Goal: Transaction & Acquisition: Purchase product/service

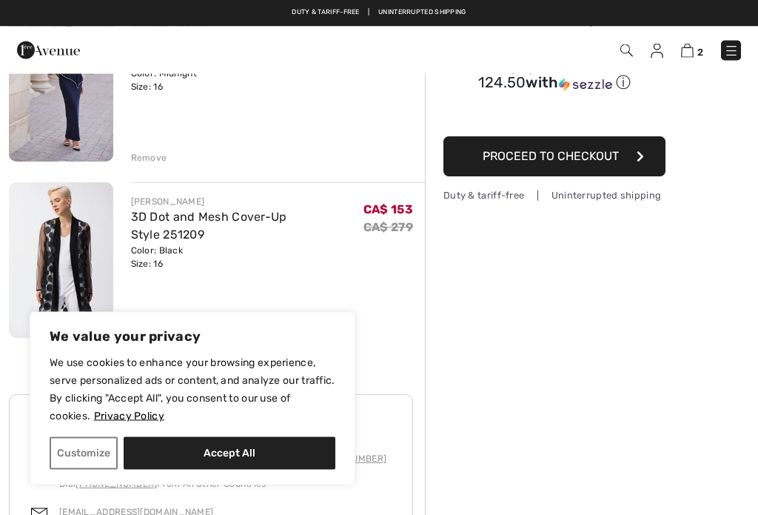
scroll to position [187, 0]
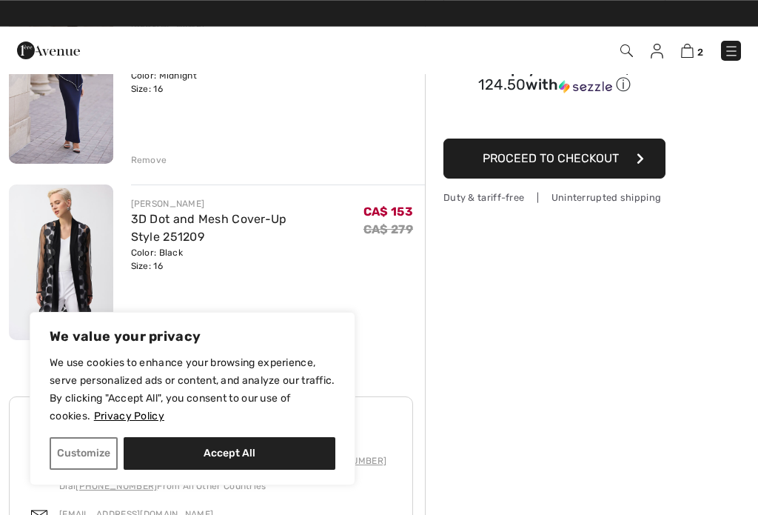
click at [244, 469] on button "Accept All" at bounding box center [230, 453] width 212 height 33
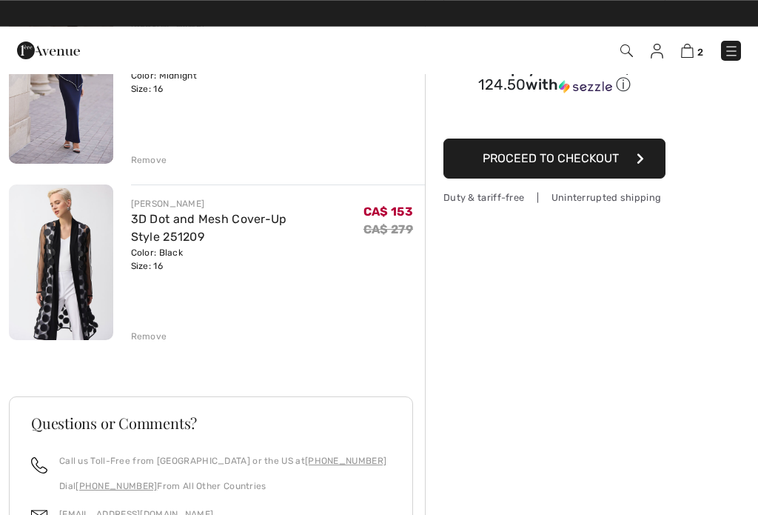
checkbox input "true"
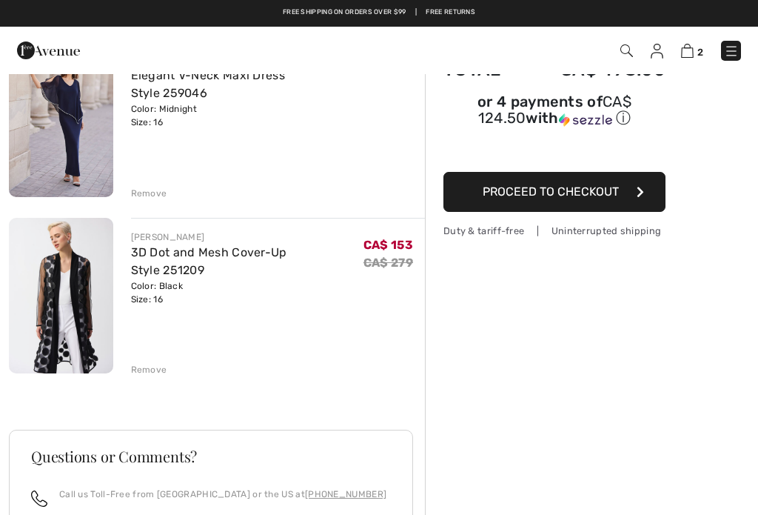
scroll to position [153, 0]
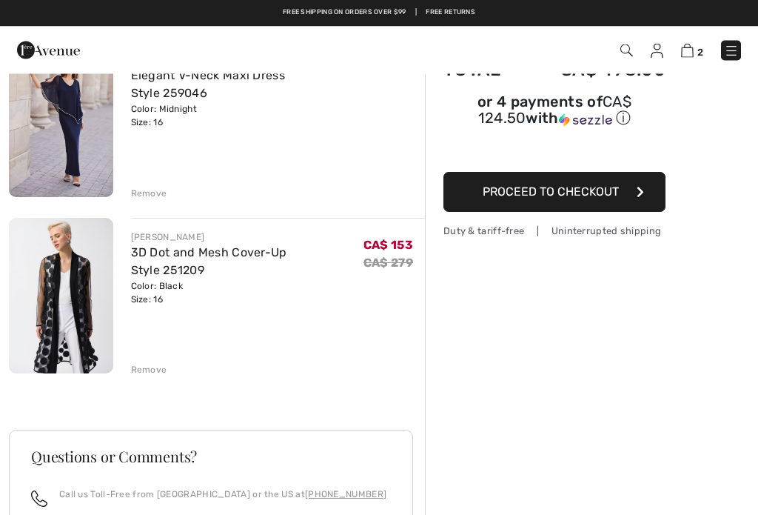
click at [78, 317] on img at bounding box center [61, 295] width 104 height 155
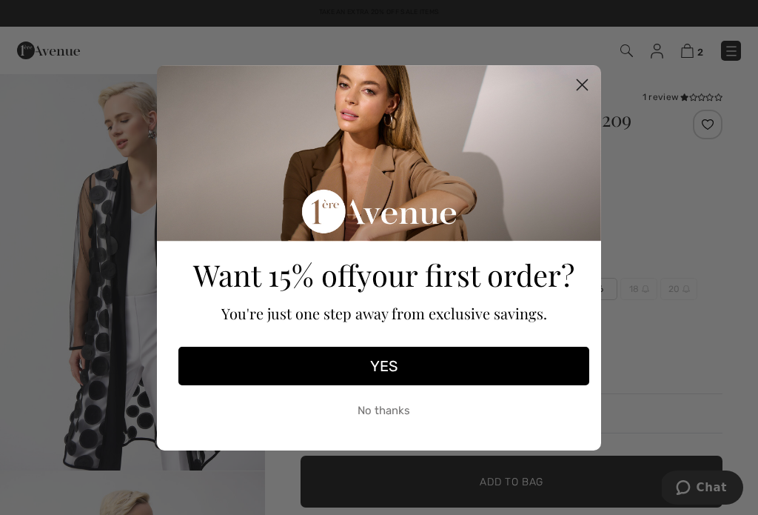
click at [424, 360] on button "YES" at bounding box center [383, 366] width 411 height 39
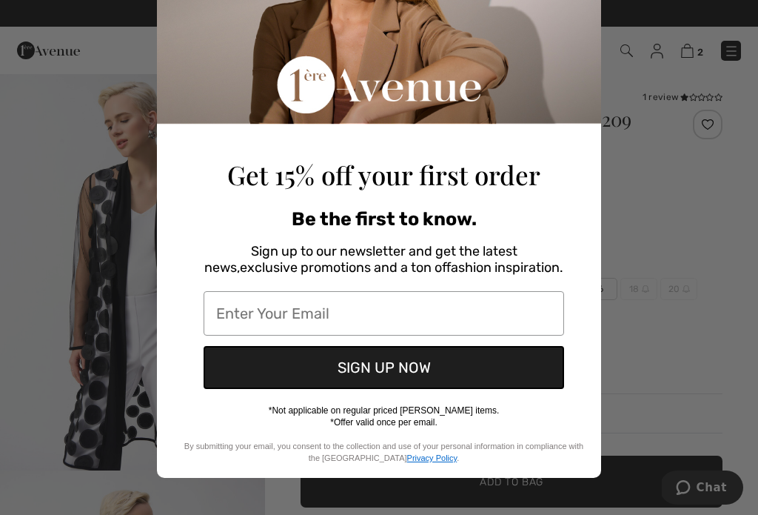
scroll to position [150, 0]
click at [253, 310] on input "Enter Your Email" at bounding box center [384, 313] width 361 height 44
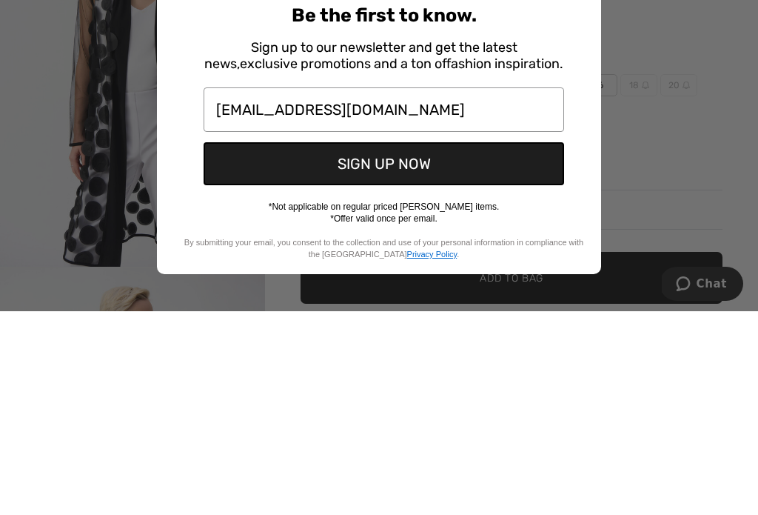
type input "dianepallick@gmail.com"
click at [496, 346] on button "SIGN UP NOW" at bounding box center [384, 367] width 361 height 43
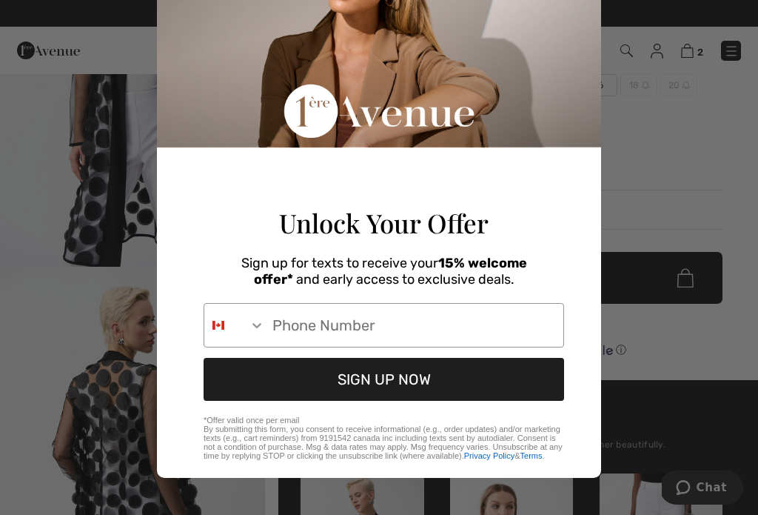
scroll to position [84, 0]
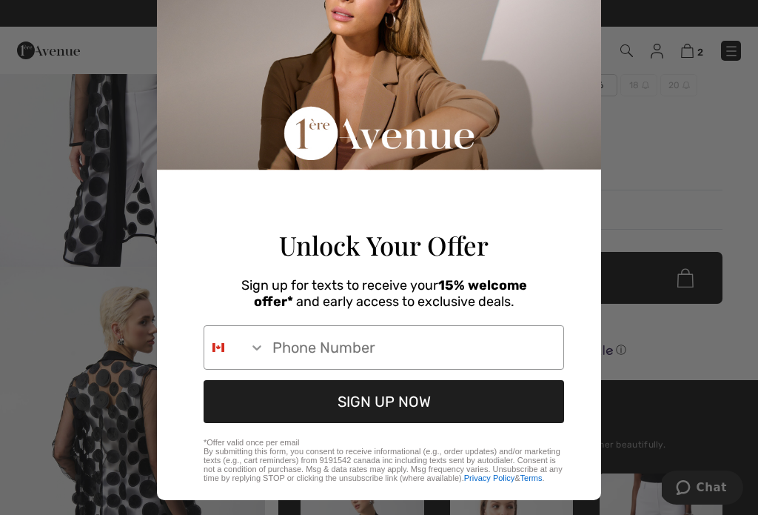
click at [415, 408] on button "SIGN UP NOW" at bounding box center [384, 401] width 361 height 43
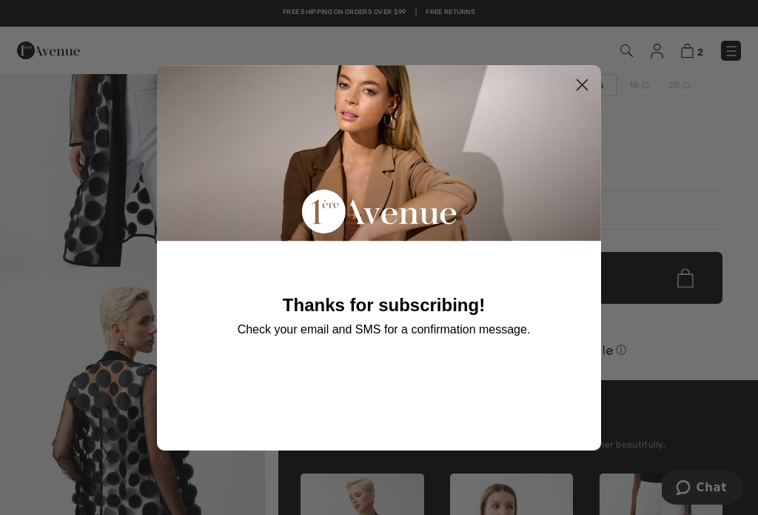
click at [582, 83] on circle "Close dialog" at bounding box center [582, 84] width 24 height 24
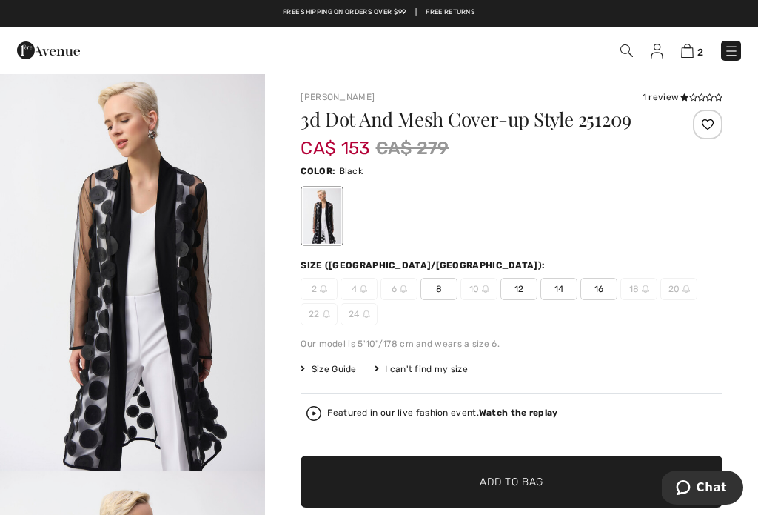
click at [599, 287] on span "16" at bounding box center [599, 289] width 37 height 22
click at [639, 285] on span "18" at bounding box center [639, 289] width 37 height 22
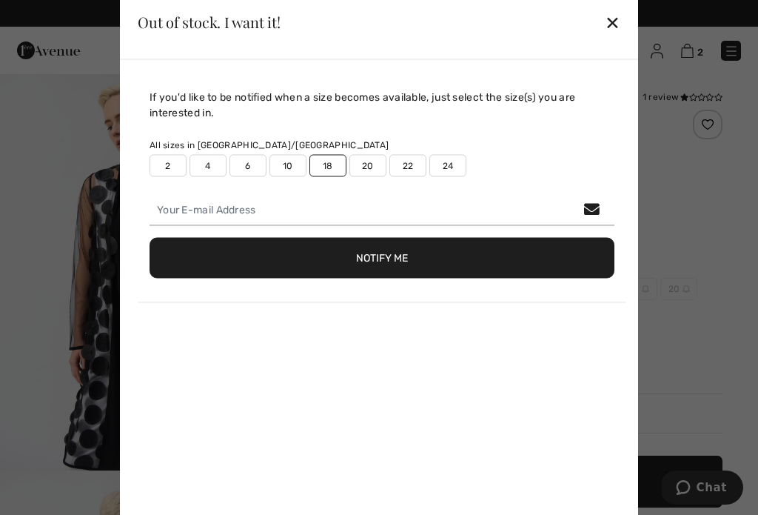
click at [607, 24] on div "✕" at bounding box center [613, 22] width 16 height 31
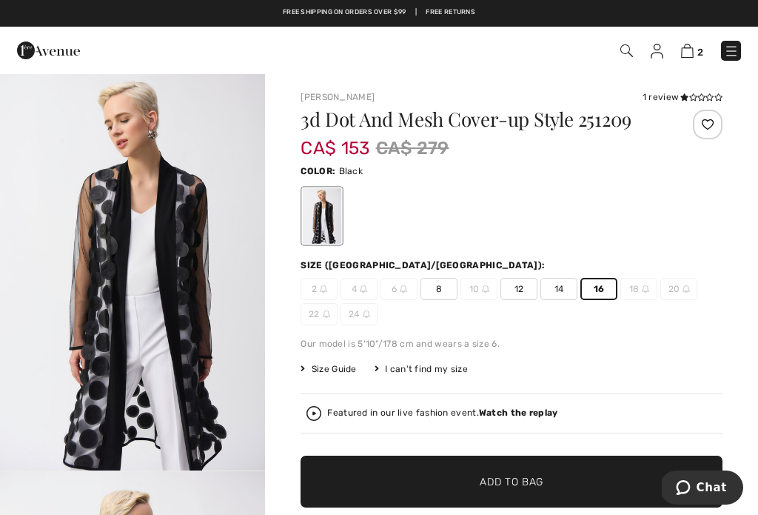
click at [595, 285] on span "16" at bounding box center [599, 289] width 37 height 22
click at [596, 290] on span "16" at bounding box center [599, 289] width 37 height 22
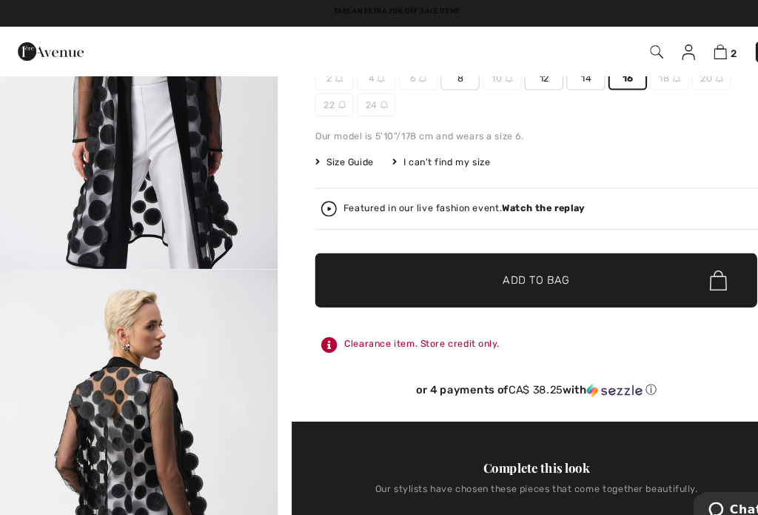
scroll to position [214, 0]
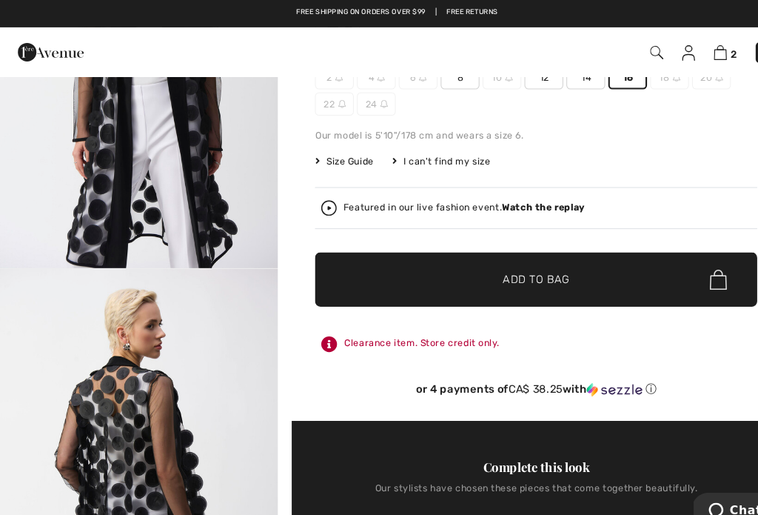
click at [544, 267] on span "Add to Bag" at bounding box center [512, 268] width 64 height 16
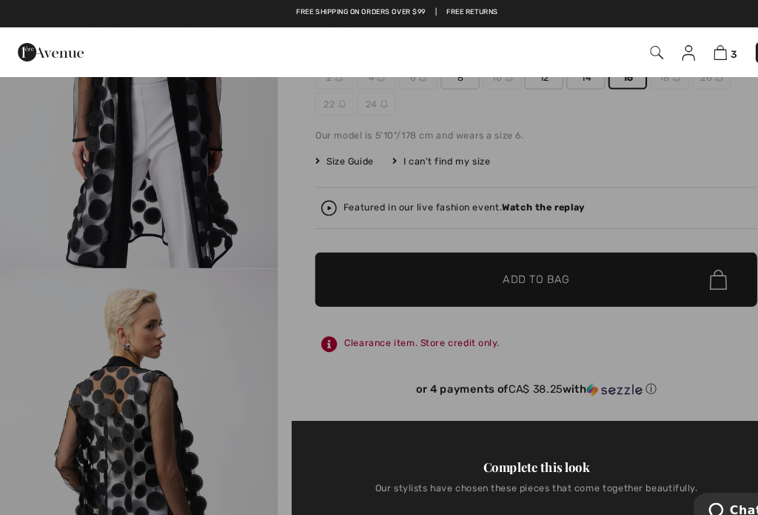
scroll to position [0, 0]
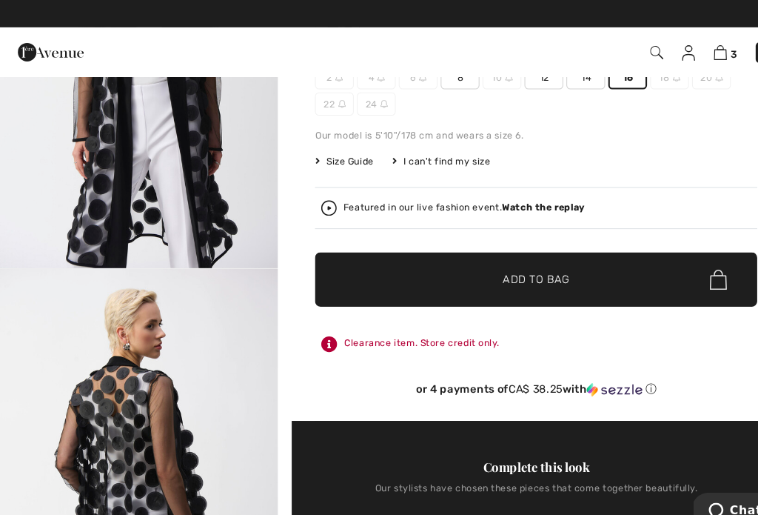
click at [686, 47] on img at bounding box center [687, 51] width 13 height 14
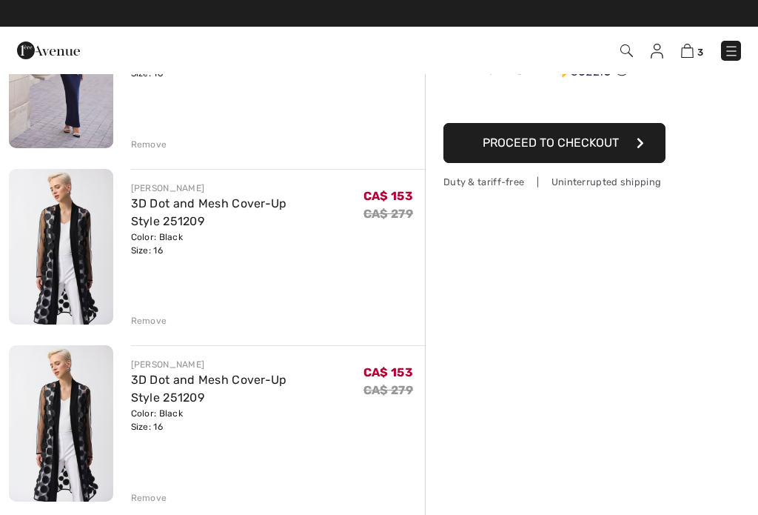
scroll to position [201, 0]
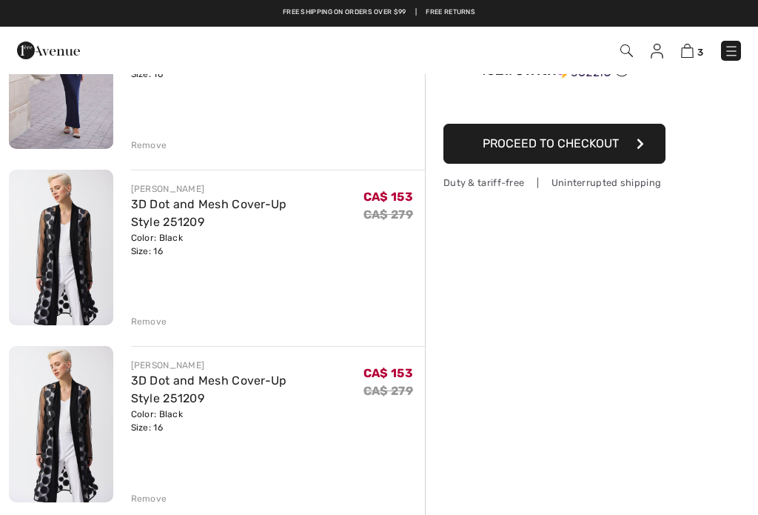
click at [153, 327] on div "Remove" at bounding box center [149, 321] width 36 height 13
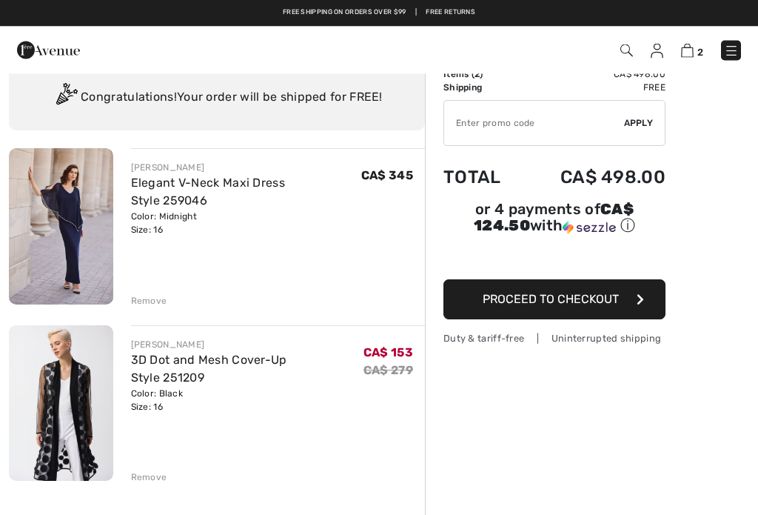
scroll to position [31, 0]
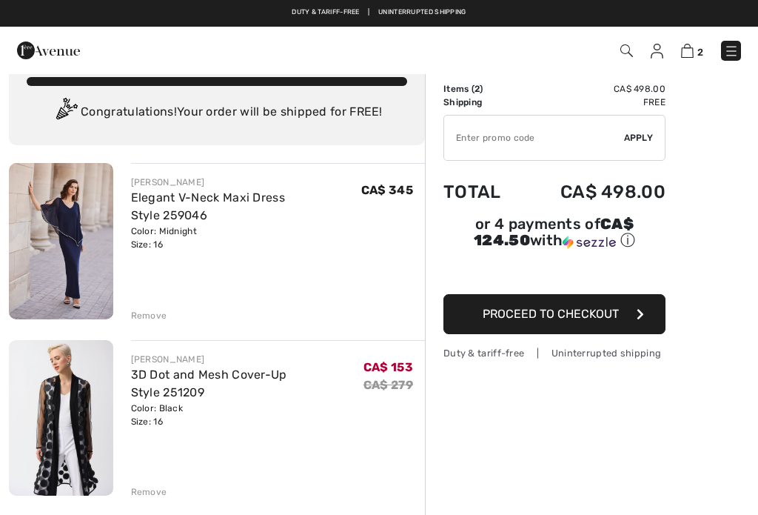
click at [87, 224] on img at bounding box center [61, 241] width 104 height 156
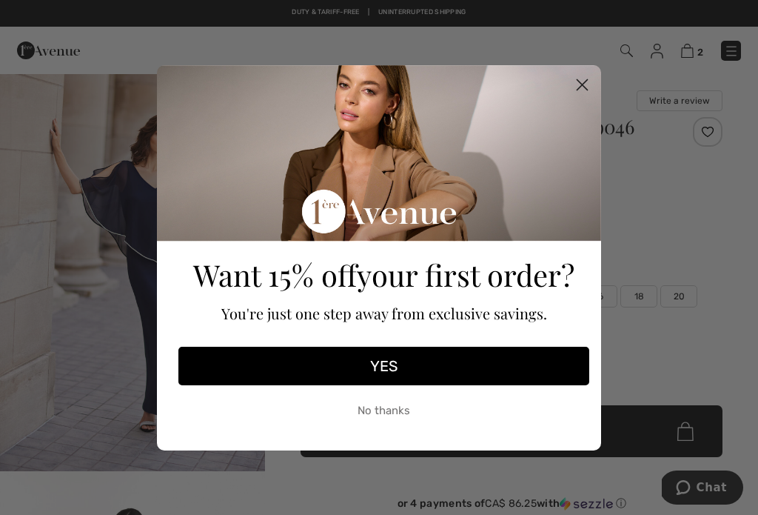
click at [582, 81] on circle "Close dialog" at bounding box center [582, 84] width 24 height 24
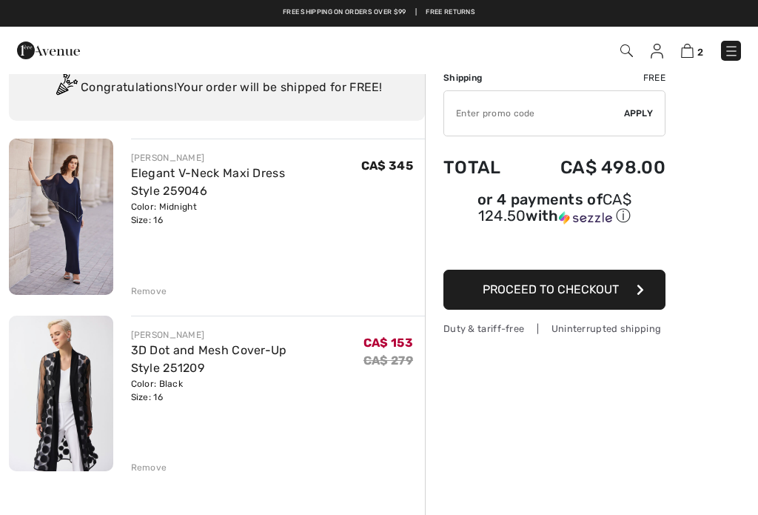
click at [150, 289] on div "Remove" at bounding box center [149, 290] width 36 height 13
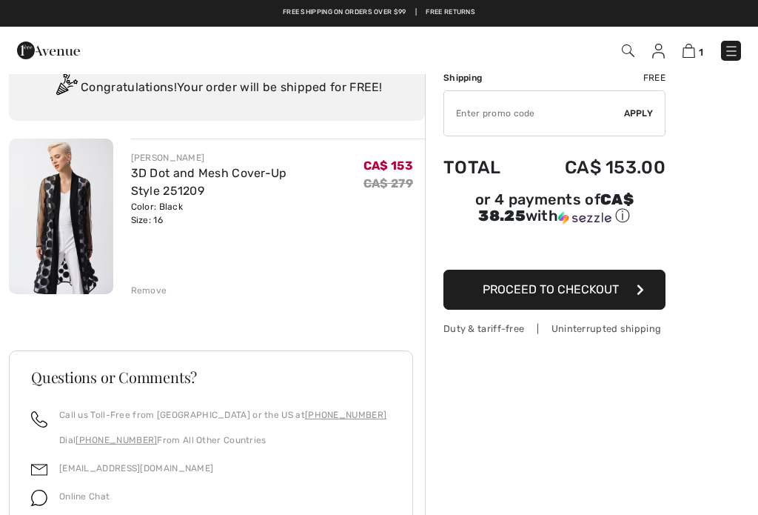
click at [570, 286] on span "Proceed to Checkout" at bounding box center [551, 289] width 136 height 14
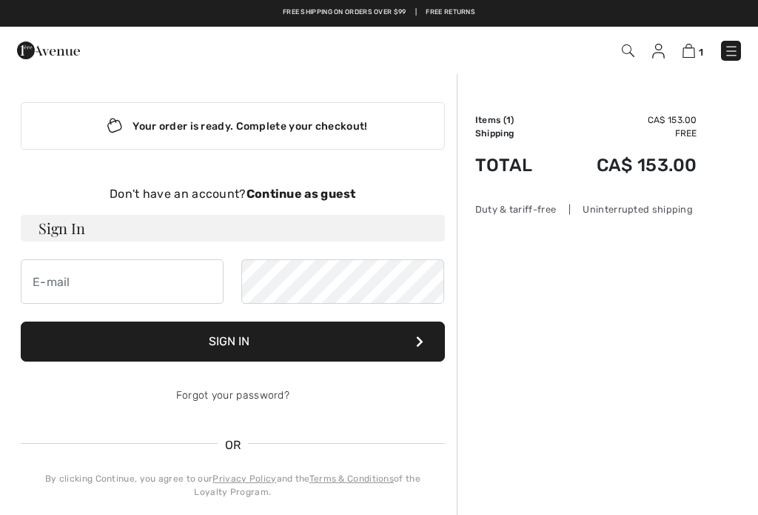
click at [309, 195] on strong "Continue as guest" at bounding box center [302, 194] width 110 height 14
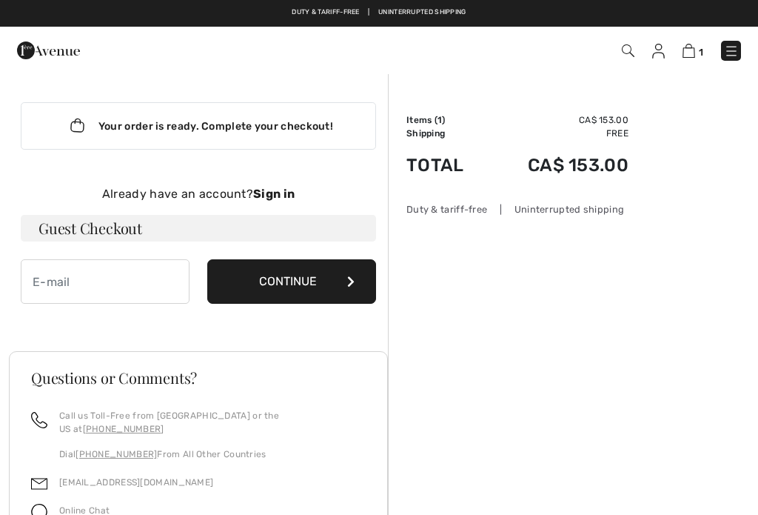
click at [289, 284] on button "Continue" at bounding box center [291, 281] width 169 height 44
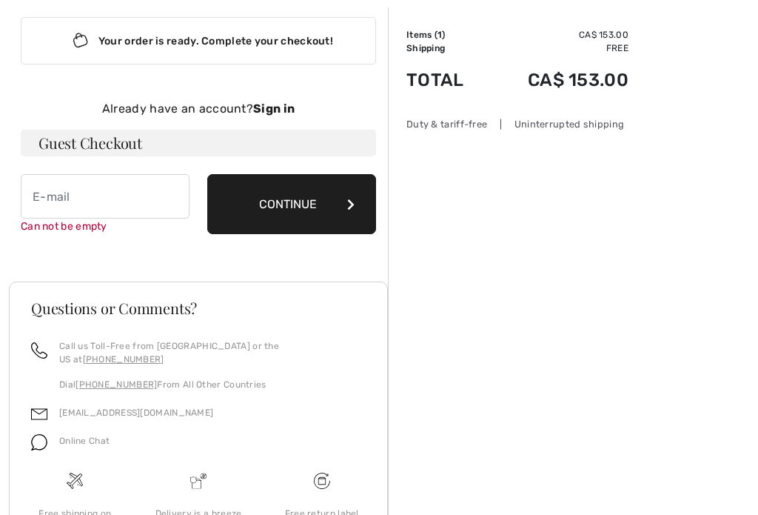
scroll to position [153, 0]
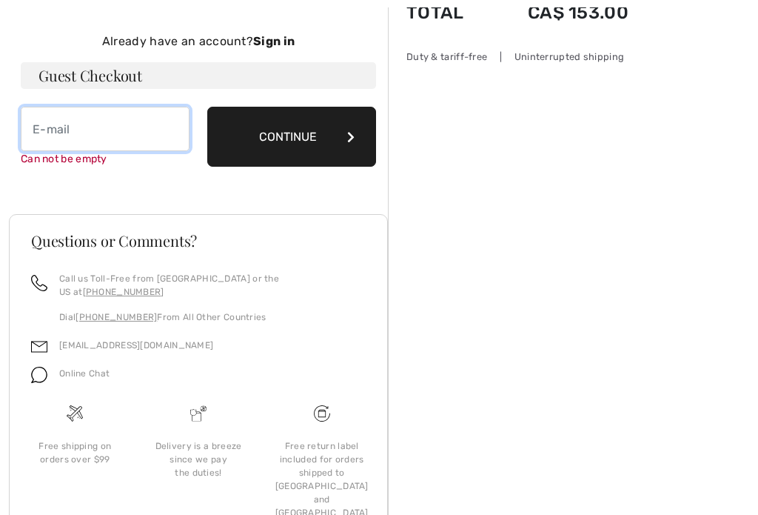
click at [51, 124] on input "email" at bounding box center [105, 129] width 169 height 44
type input "[EMAIL_ADDRESS][DOMAIN_NAME]"
click at [307, 140] on button "Continue" at bounding box center [291, 137] width 169 height 60
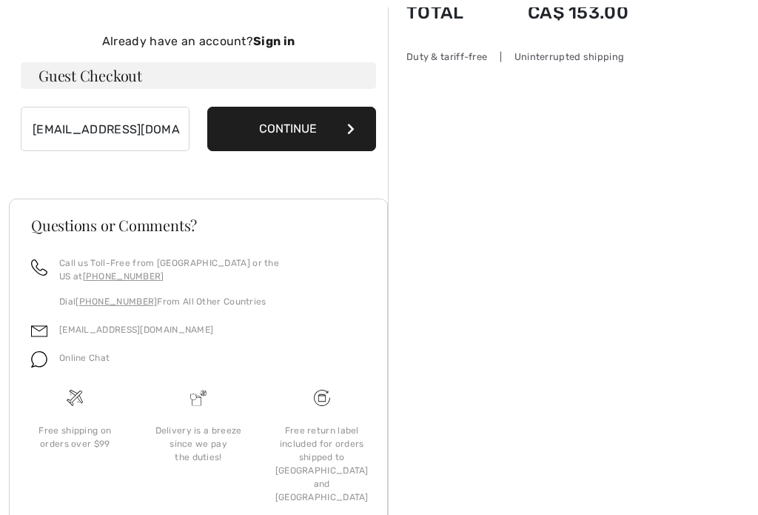
scroll to position [153, 0]
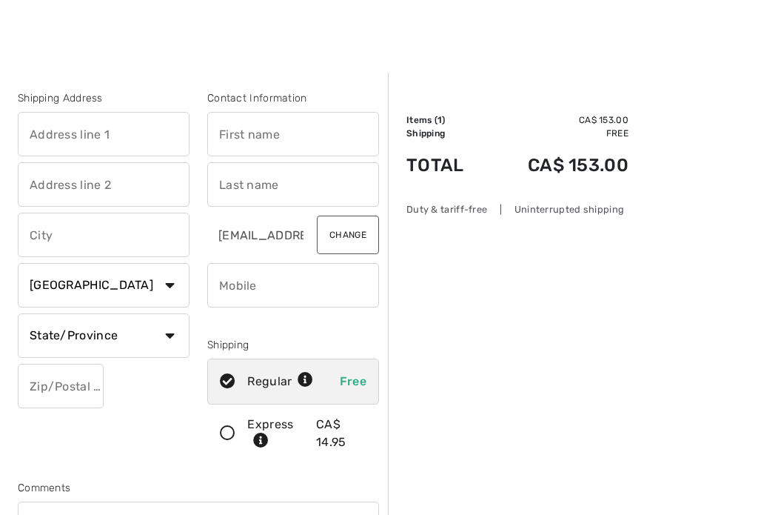
click at [66, 128] on input "text" at bounding box center [104, 134] width 172 height 44
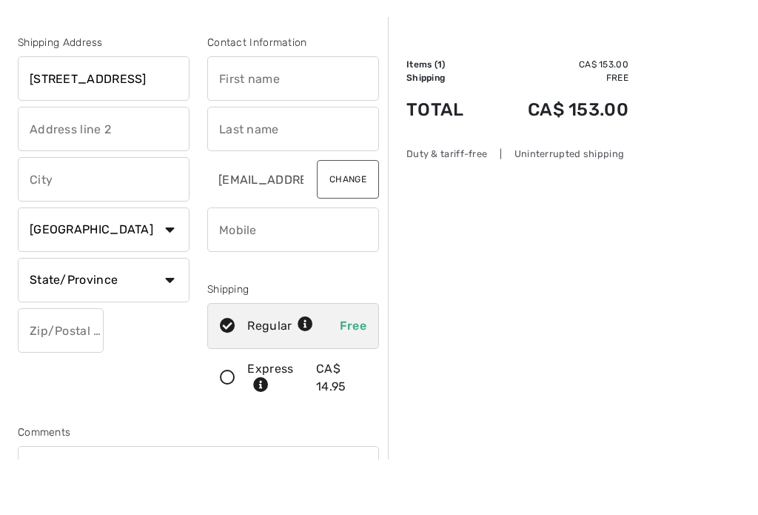
type input "[STREET_ADDRESS]"
click at [56, 213] on input "text" at bounding box center [104, 235] width 172 height 44
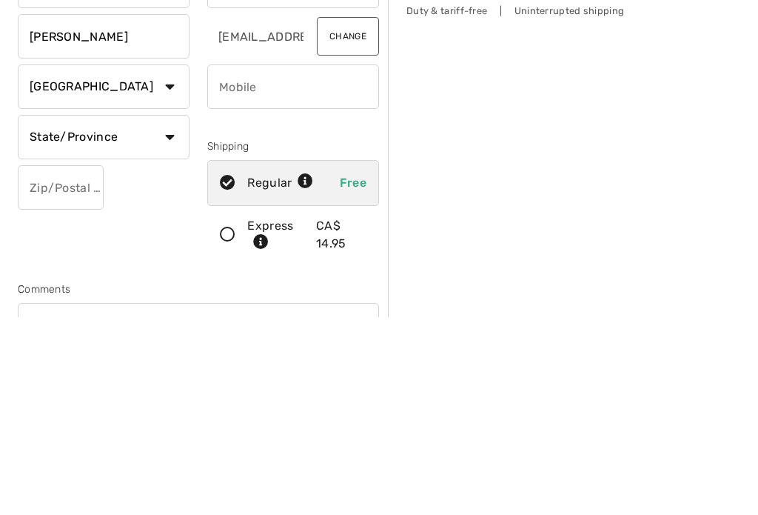
type input "Langley B.C."
click at [55, 313] on select "State/Province Alberta British Columbia Manitoba New Brunswick Newfoundland and…" at bounding box center [104, 335] width 172 height 44
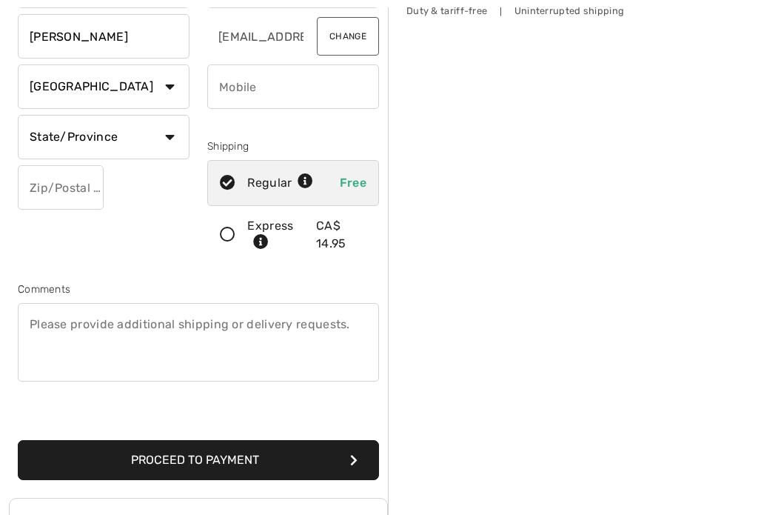
select select "BC"
click at [48, 187] on input "text" at bounding box center [61, 187] width 86 height 44
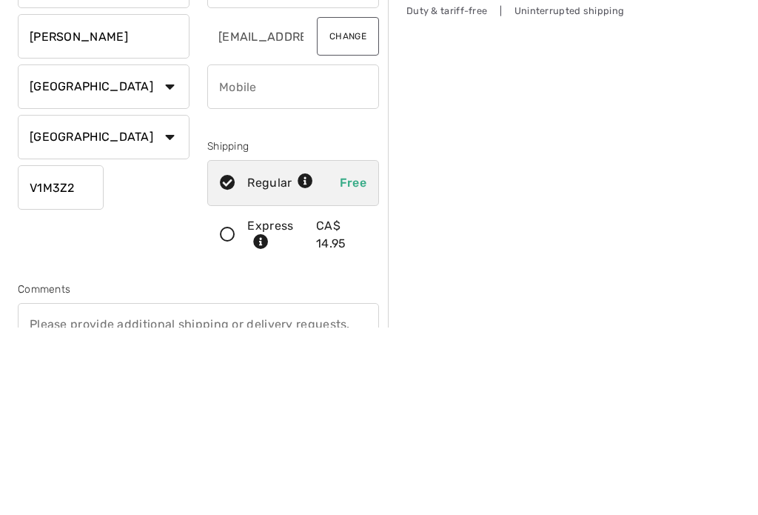
scroll to position [0, 0]
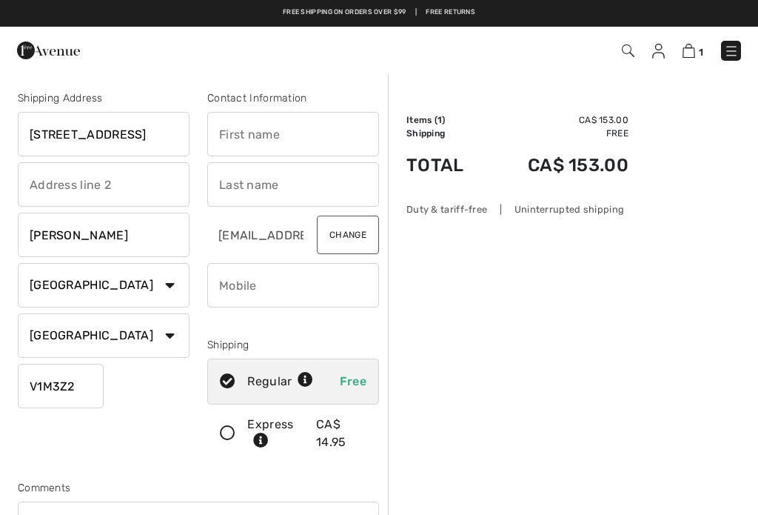
type input "V1M3Z2"
click at [296, 138] on input "text" at bounding box center [293, 134] width 172 height 44
type input "Diane"
click at [297, 186] on input "text" at bounding box center [293, 184] width 172 height 44
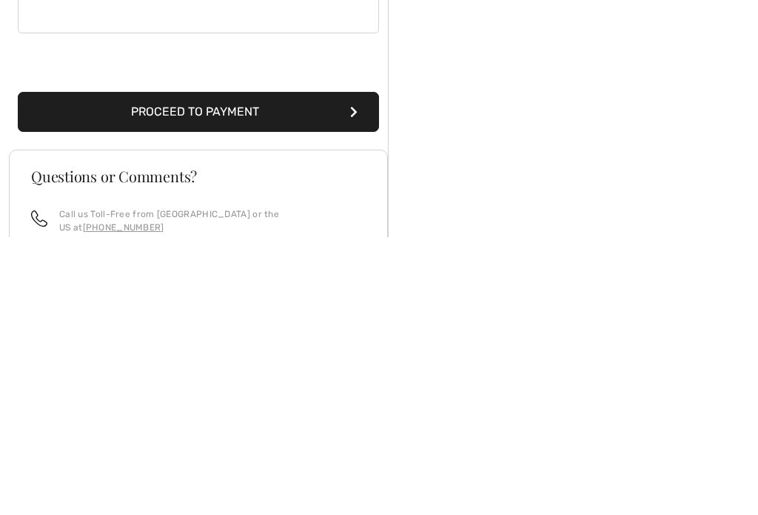
type input "Pallick"
click at [272, 370] on button "Proceed to Payment" at bounding box center [198, 390] width 361 height 40
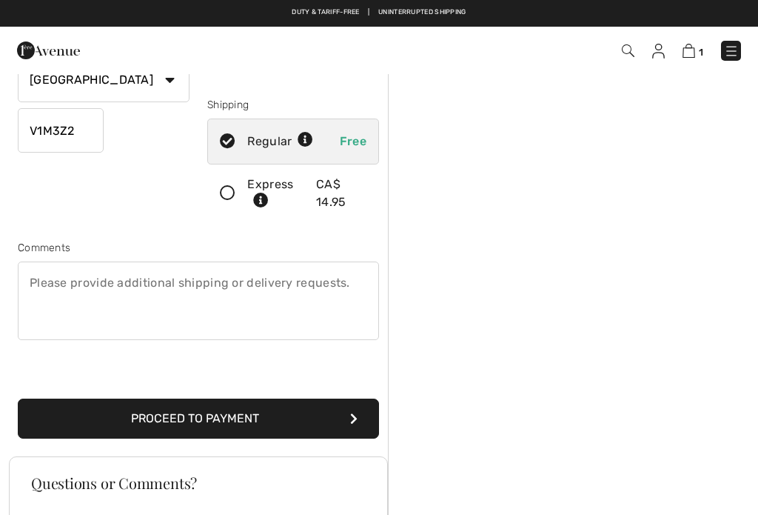
scroll to position [156, 0]
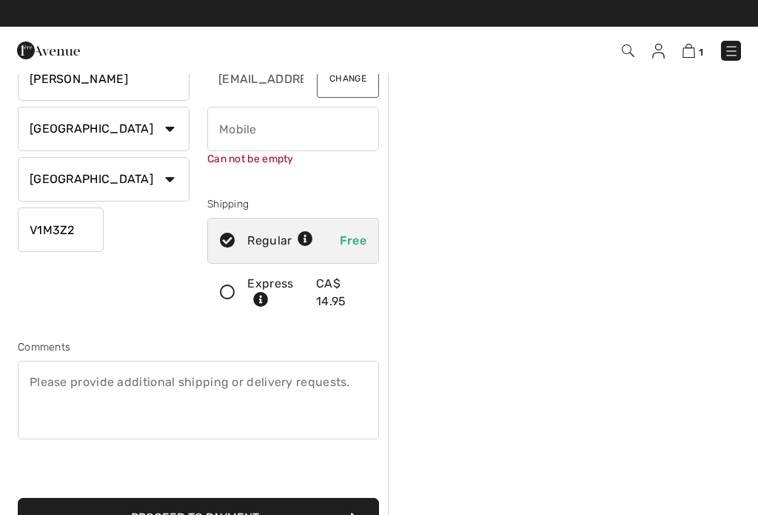
click at [247, 128] on input "phone" at bounding box center [293, 129] width 172 height 44
type input "N"
type input "/"
type input "a"
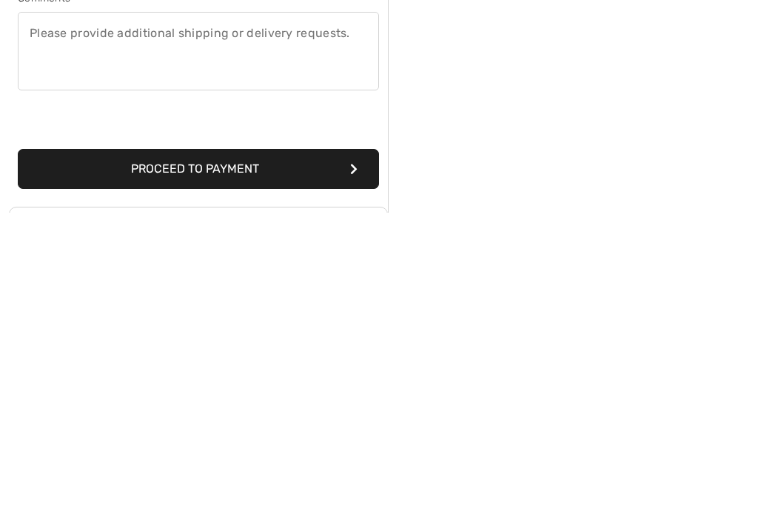
type input "7788782690"
click at [258, 451] on button "Proceed to Payment" at bounding box center [198, 471] width 361 height 40
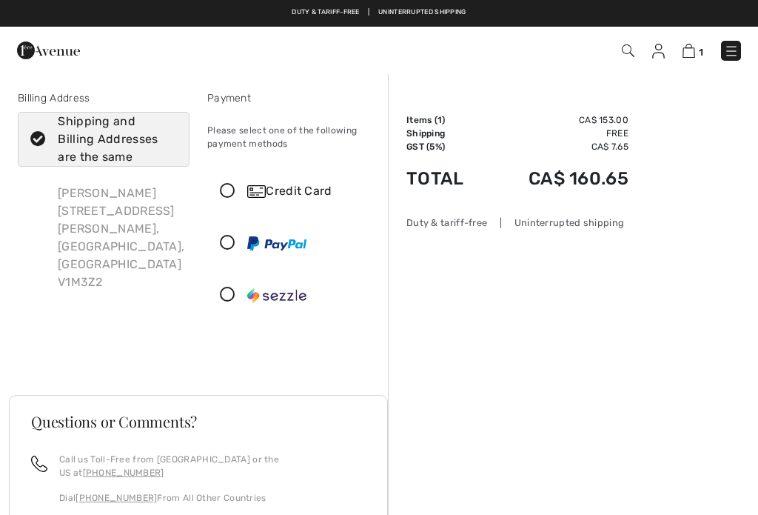
click at [292, 198] on div "Credit Card" at bounding box center [307, 191] width 121 height 18
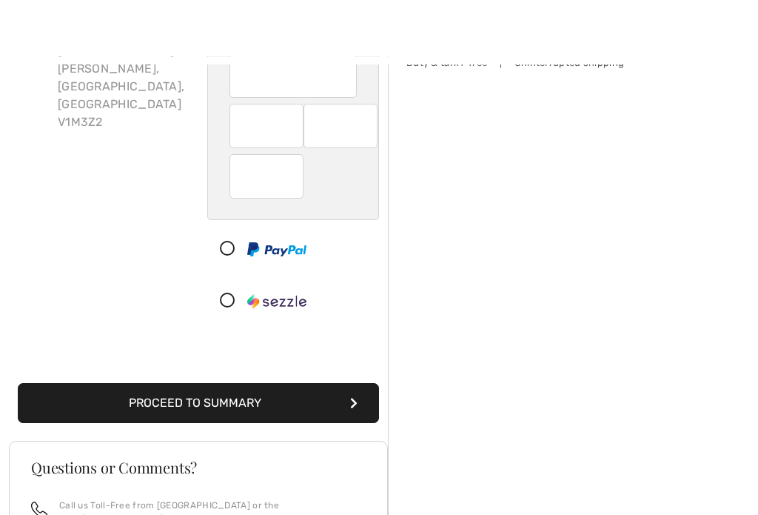
scroll to position [235, 0]
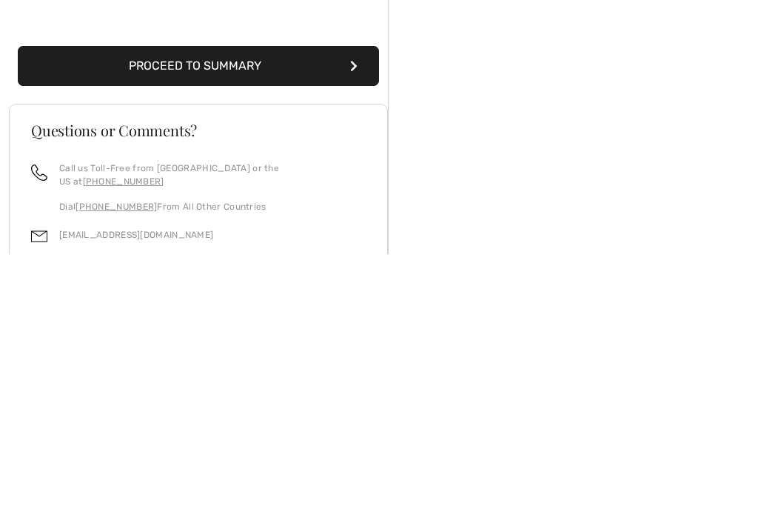
click at [274, 307] on button "Proceed to Summary" at bounding box center [198, 327] width 361 height 40
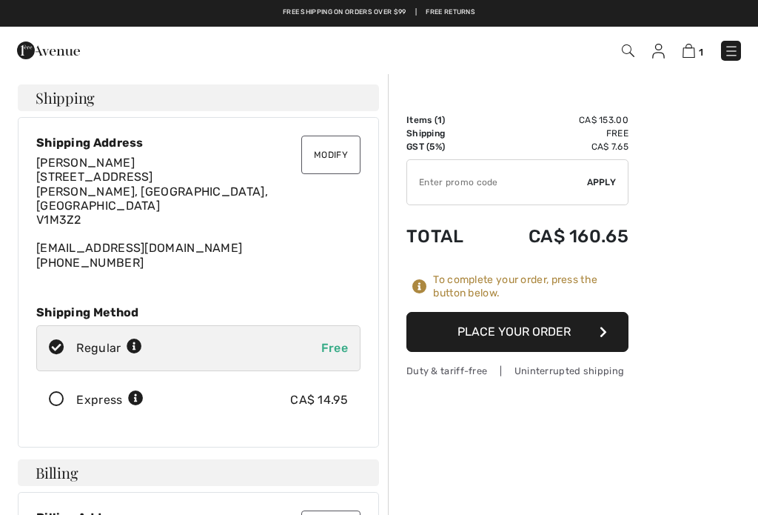
click at [480, 185] on input "TEXT" at bounding box center [497, 182] width 180 height 44
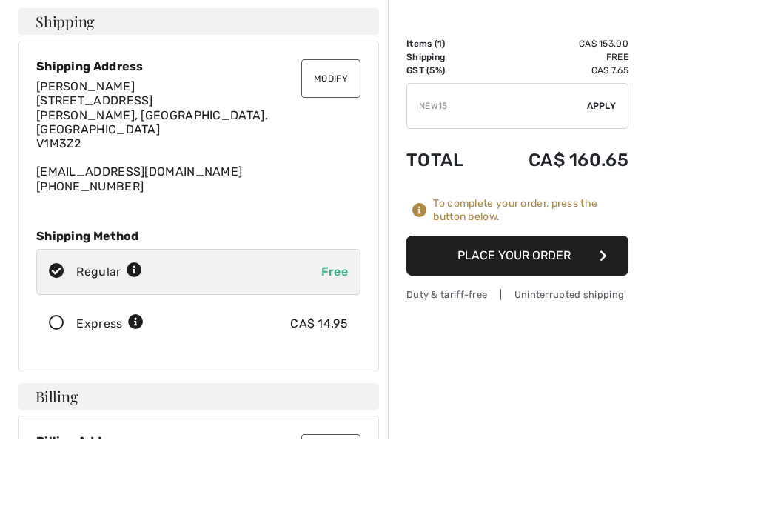
type input "NEW15"
click at [614, 175] on span "Apply" at bounding box center [602, 181] width 30 height 13
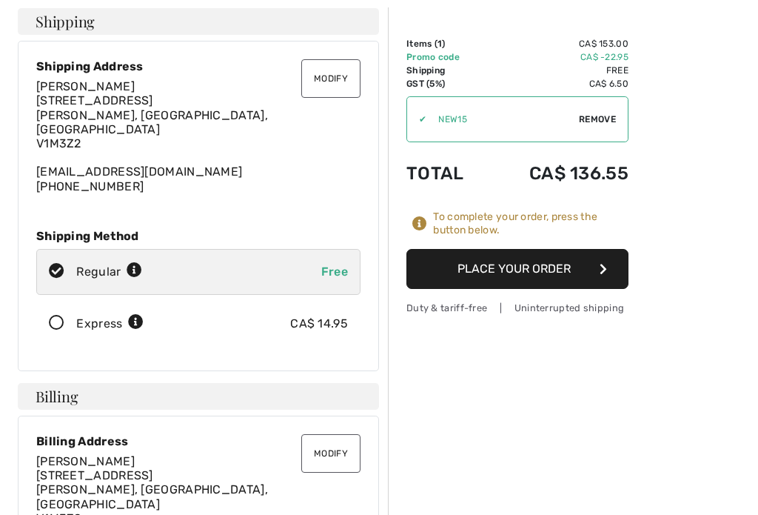
click at [526, 270] on button "Place Your Order" at bounding box center [518, 269] width 222 height 40
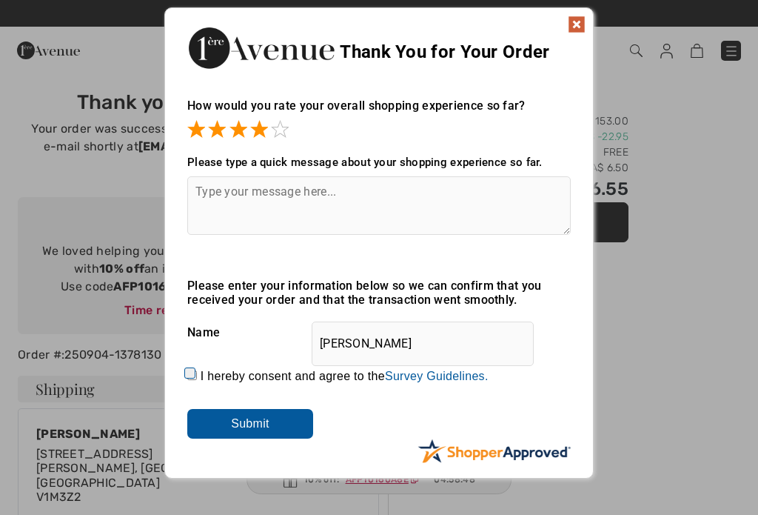
click at [279, 438] on input "Submit" at bounding box center [250, 424] width 126 height 30
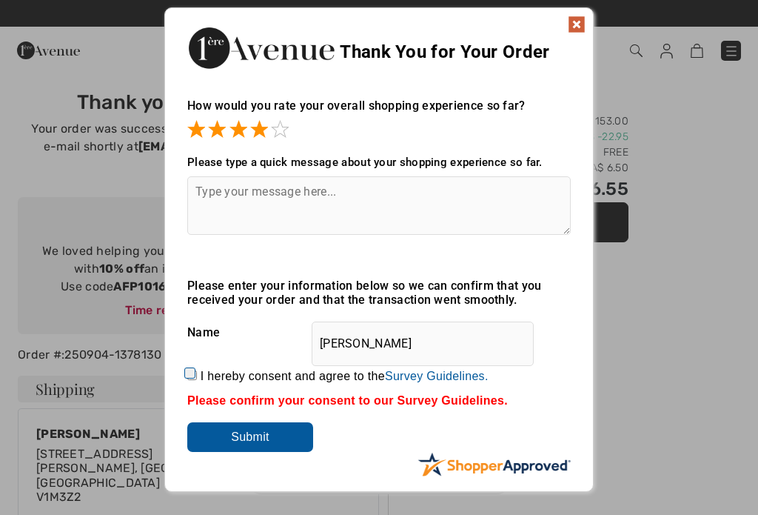
click at [576, 27] on img at bounding box center [577, 25] width 18 height 18
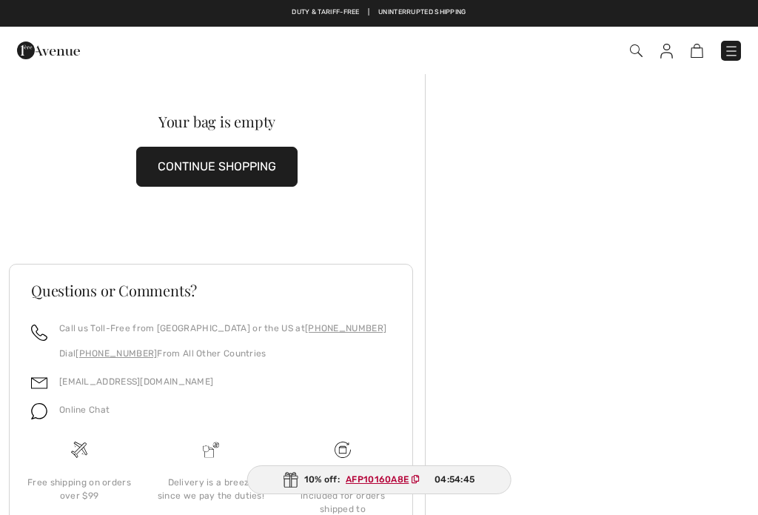
click at [194, 164] on button "CONTINUE SHOPPING" at bounding box center [216, 167] width 161 height 40
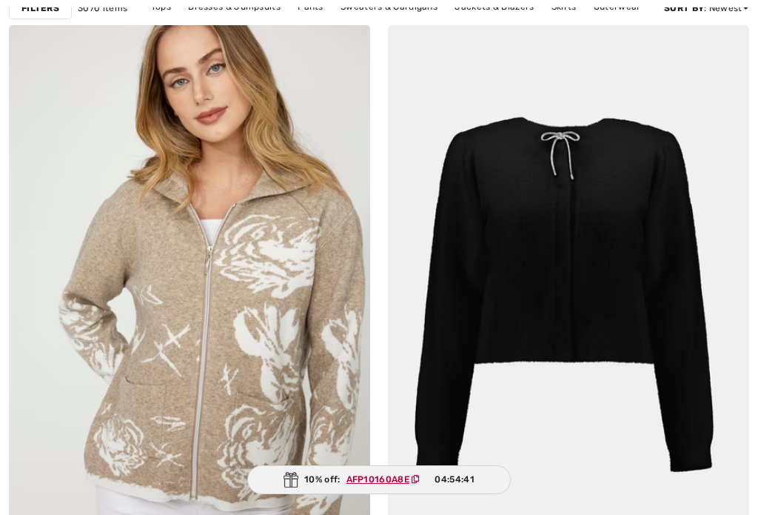
checkbox input "true"
